Goal: Task Accomplishment & Management: Use online tool/utility

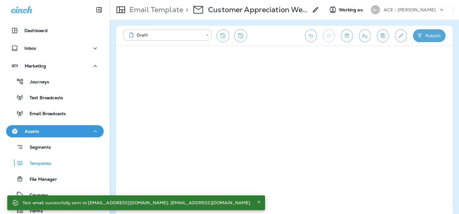
scroll to position [62, 0]
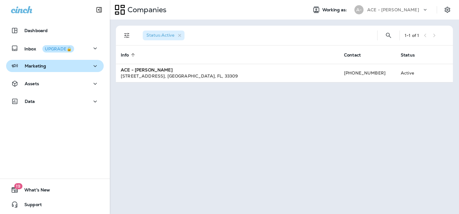
click at [45, 65] on p "Marketing" at bounding box center [35, 65] width 21 height 5
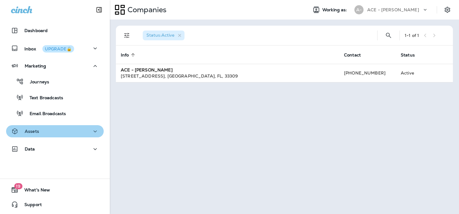
click at [66, 128] on div "Assets" at bounding box center [55, 132] width 88 height 8
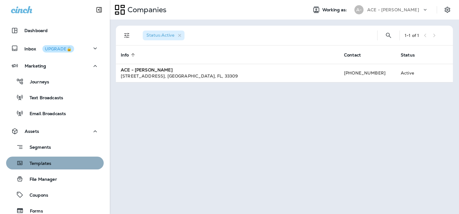
click at [42, 163] on p "Templates" at bounding box center [38, 164] width 28 height 6
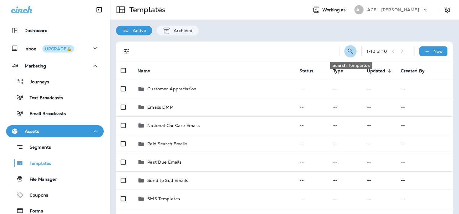
click at [350, 51] on icon "Search Templates" at bounding box center [350, 51] width 7 height 7
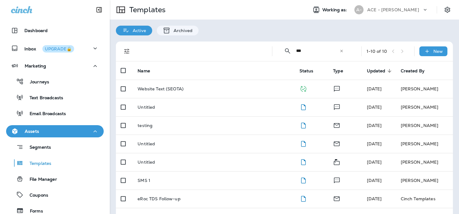
type input "********"
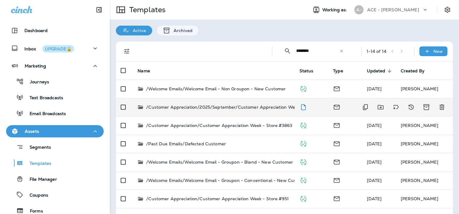
click at [215, 106] on p "/Customer Appreciation/2025/September/Customer Appreciation Week Store #391 & #…" at bounding box center [244, 107] width 197 height 6
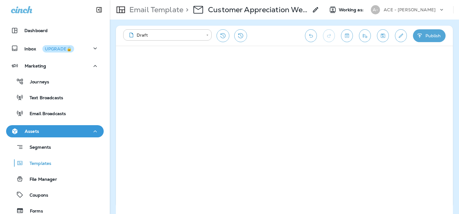
click at [428, 36] on button "Publish" at bounding box center [429, 35] width 33 height 13
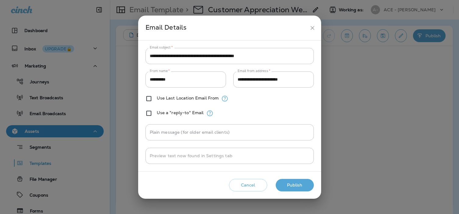
click at [292, 186] on button "Publish" at bounding box center [295, 185] width 38 height 13
